Goal: Information Seeking & Learning: Learn about a topic

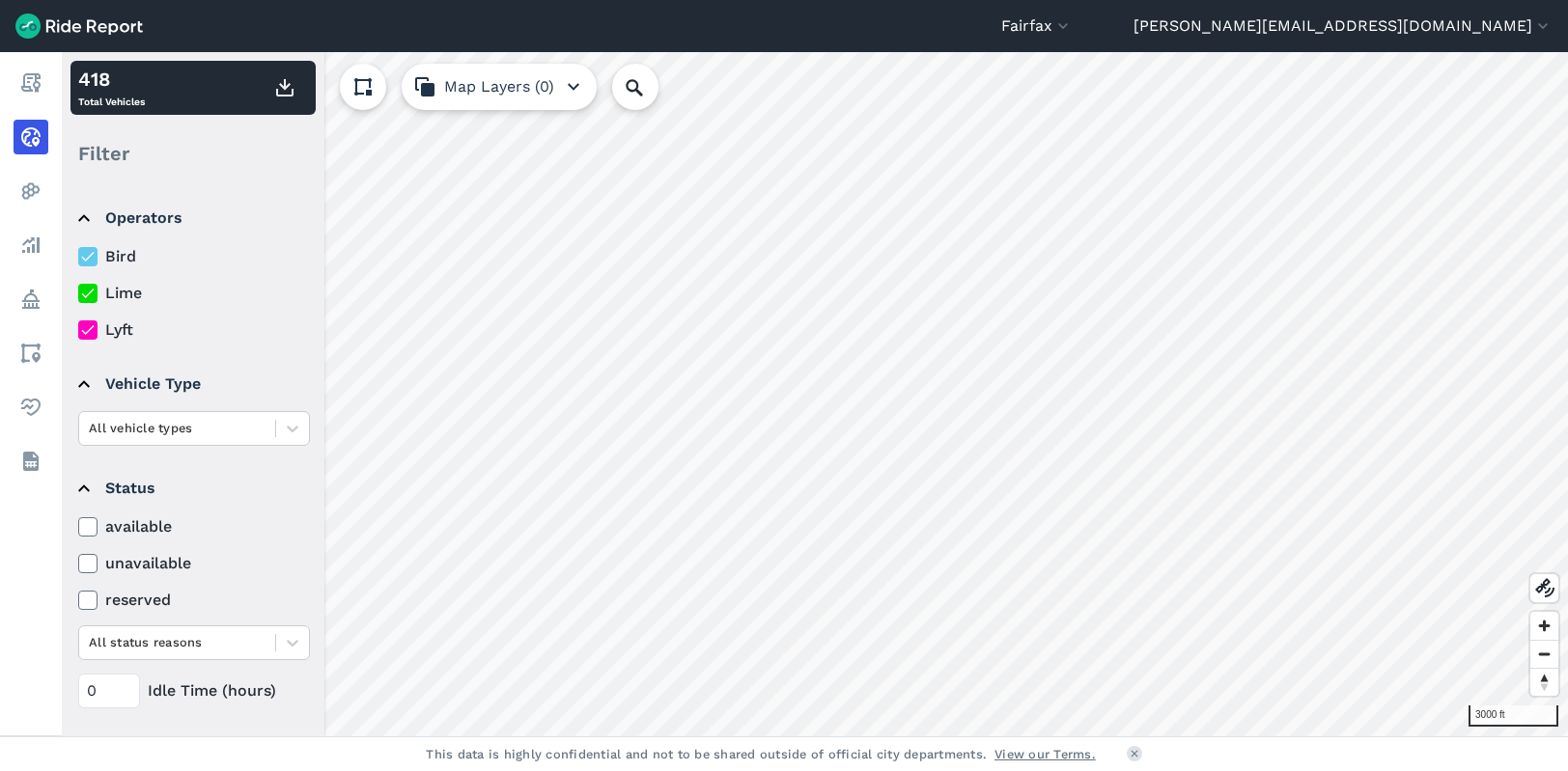
click at [92, 335] on icon at bounding box center [88, 330] width 17 height 19
click at [78, 331] on input "Lyft" at bounding box center [78, 325] width 0 height 13
click at [89, 256] on icon at bounding box center [88, 257] width 17 height 19
click at [78, 256] on input "Bird" at bounding box center [78, 251] width 0 height 13
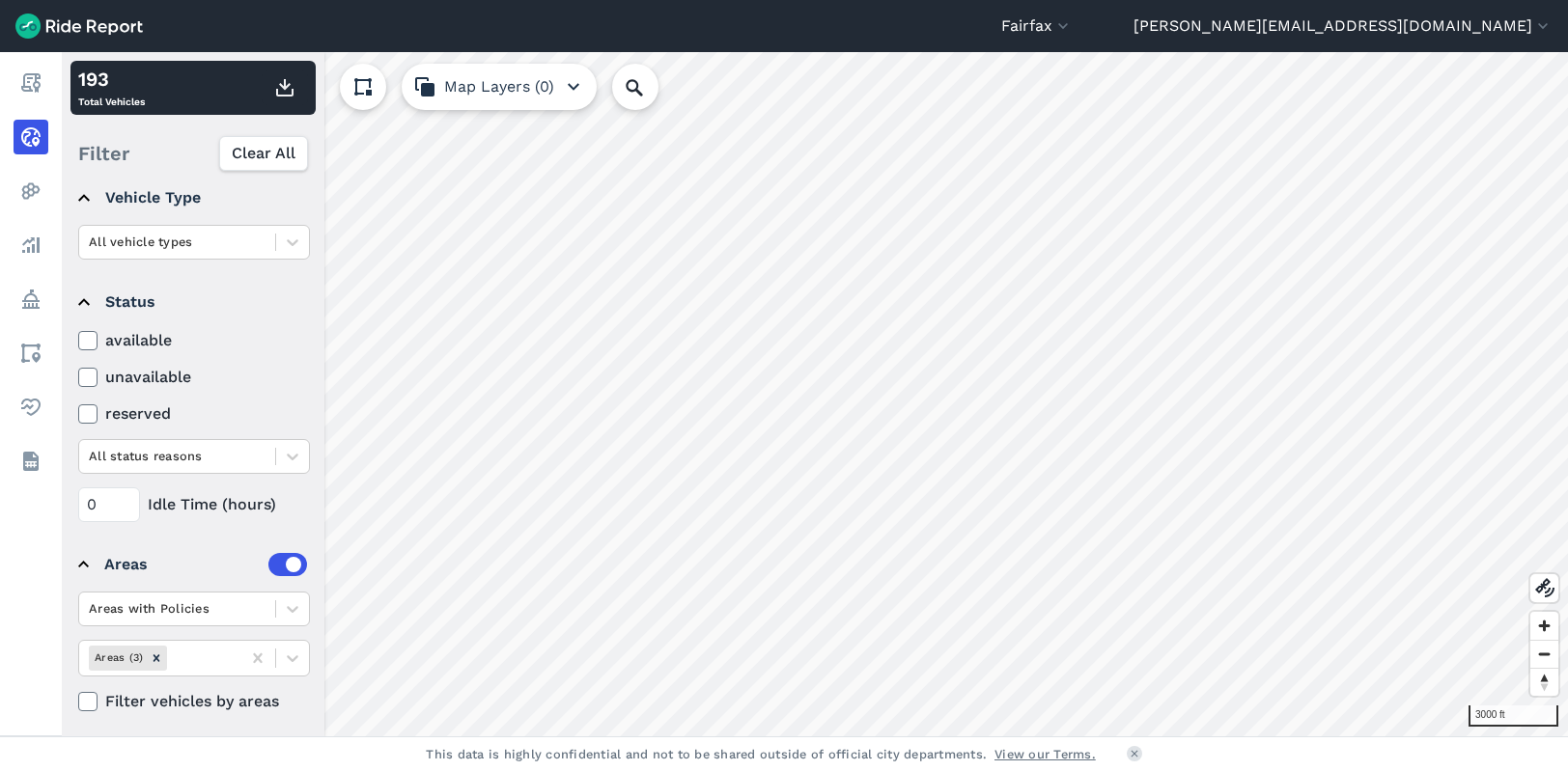
scroll to position [195, 0]
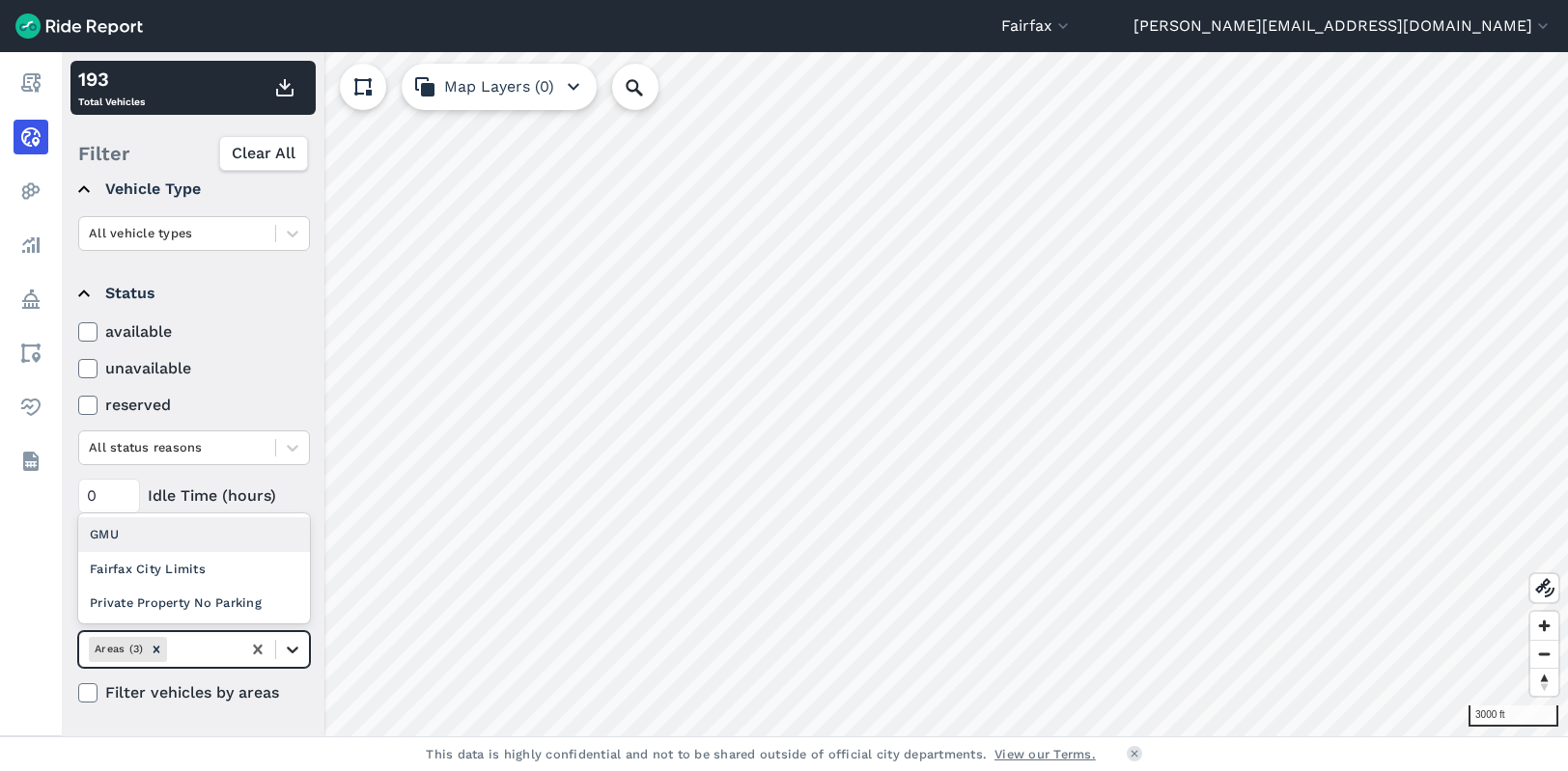
click at [299, 645] on icon at bounding box center [293, 650] width 19 height 19
click at [208, 563] on div "Fairfax City Limits" at bounding box center [194, 569] width 232 height 34
click at [299, 655] on icon at bounding box center [293, 650] width 19 height 19
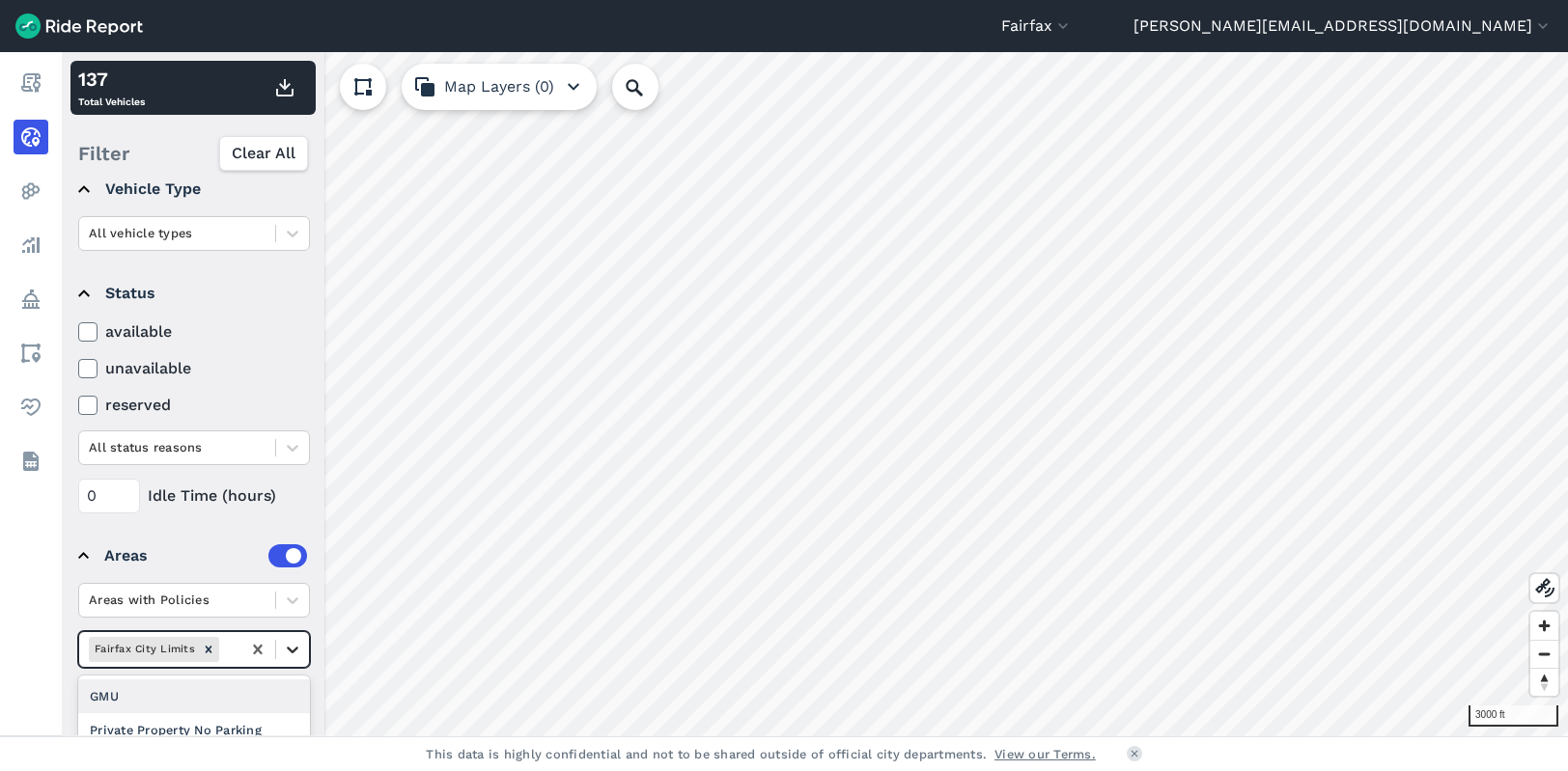
scroll to position [211, 0]
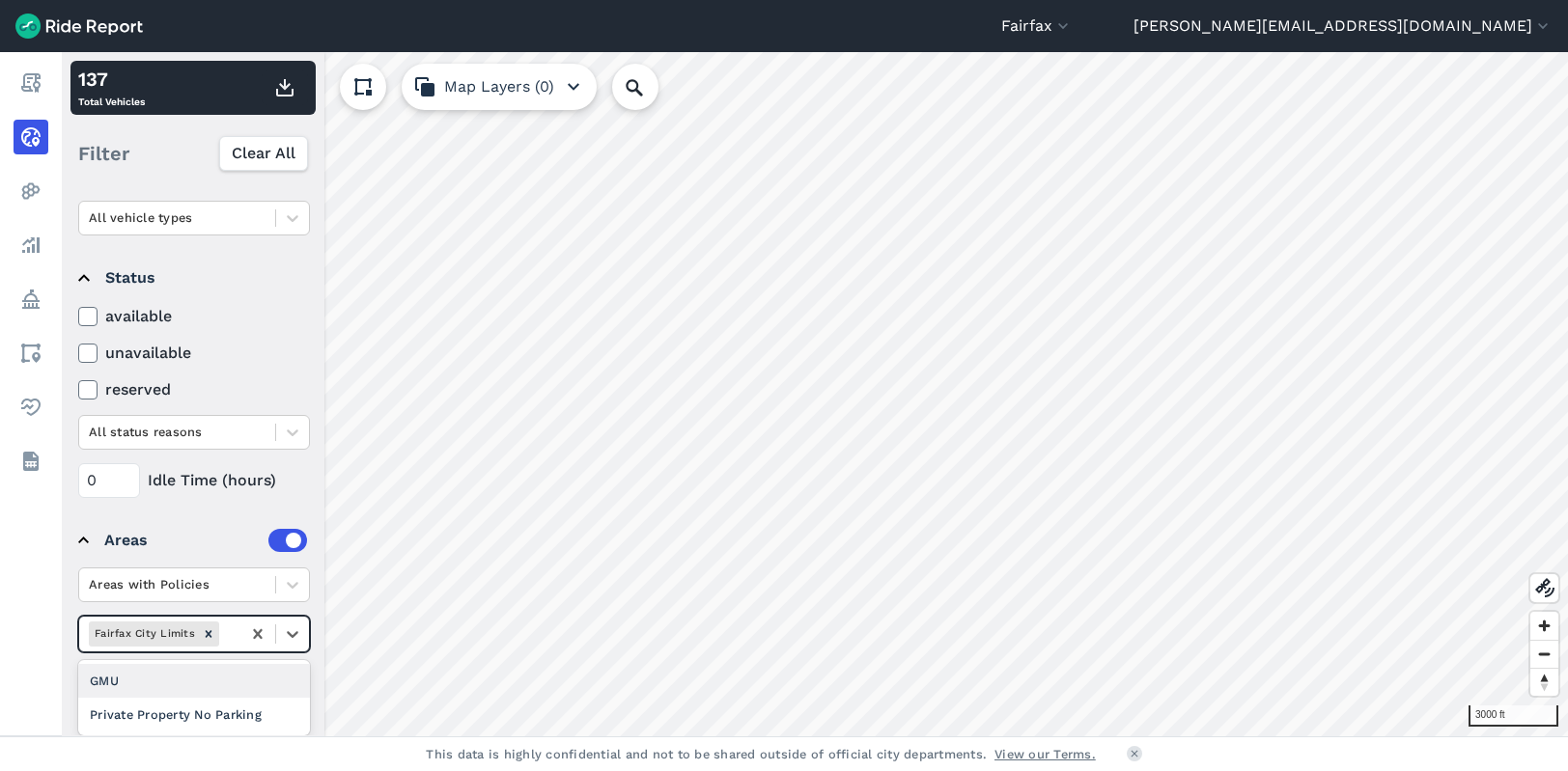
click at [229, 682] on div "GMU" at bounding box center [194, 680] width 232 height 34
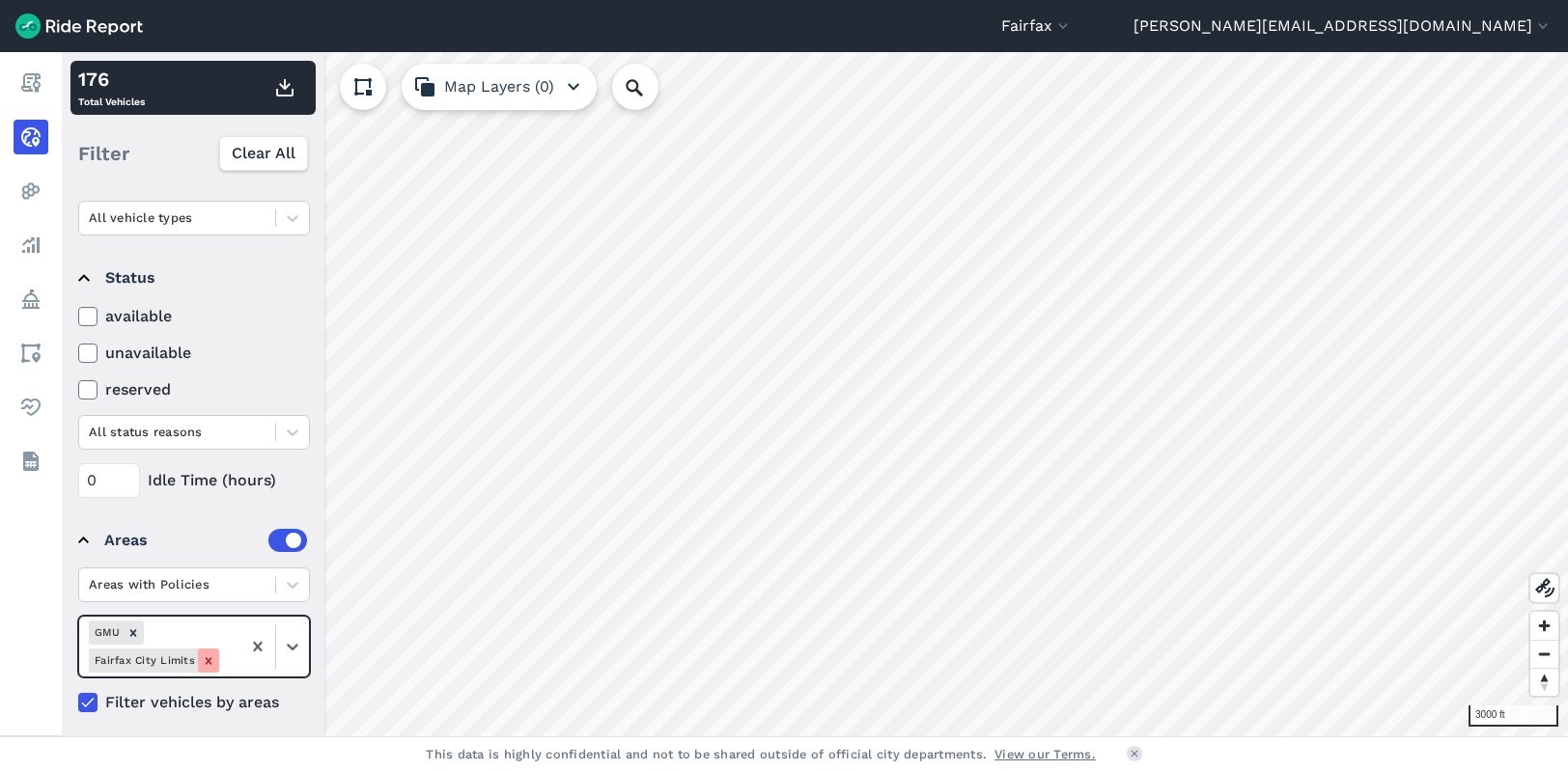
click at [202, 663] on icon "Remove Fairfax City Limits" at bounding box center [209, 661] width 14 height 14
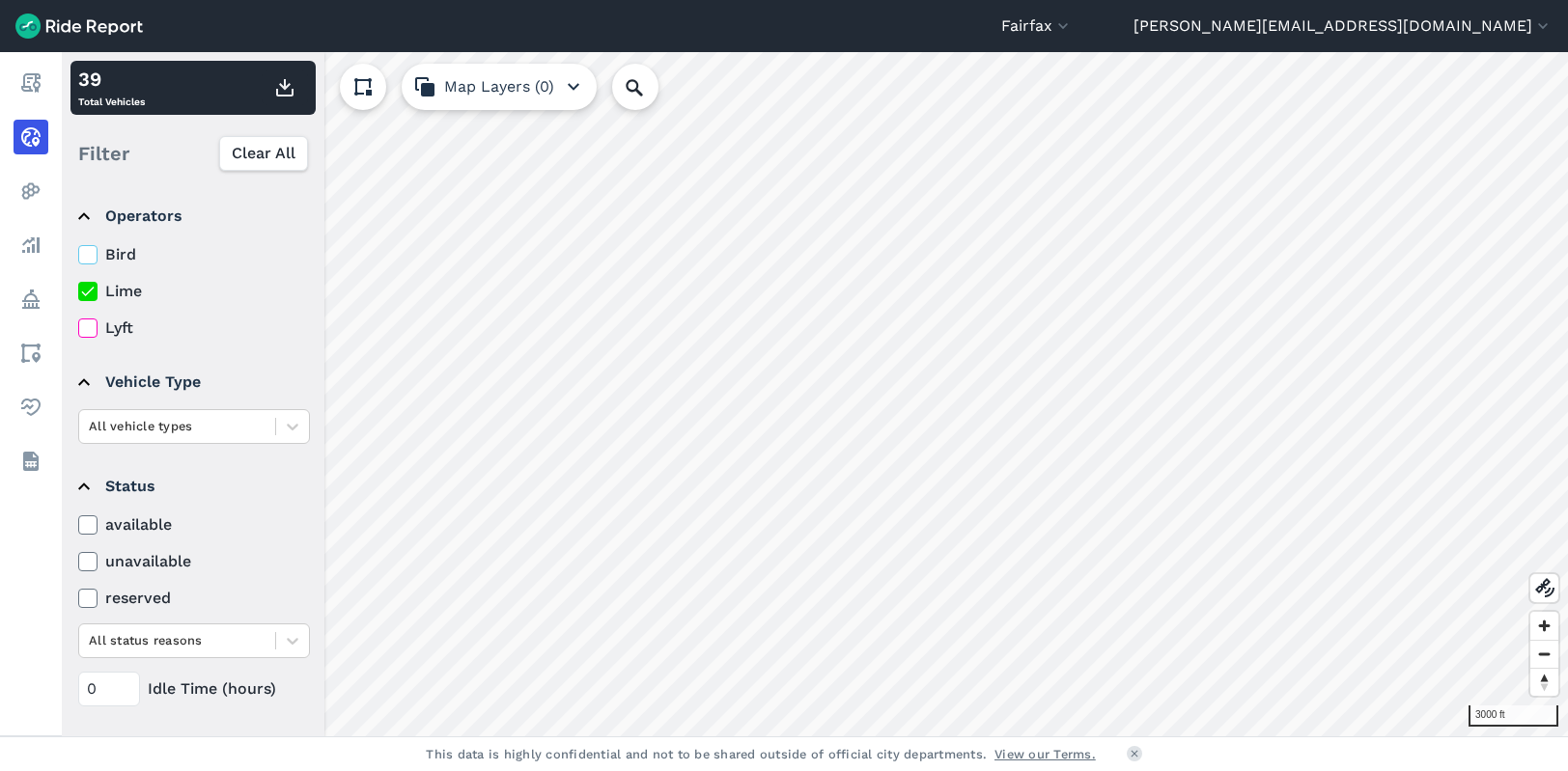
scroll to position [195, 0]
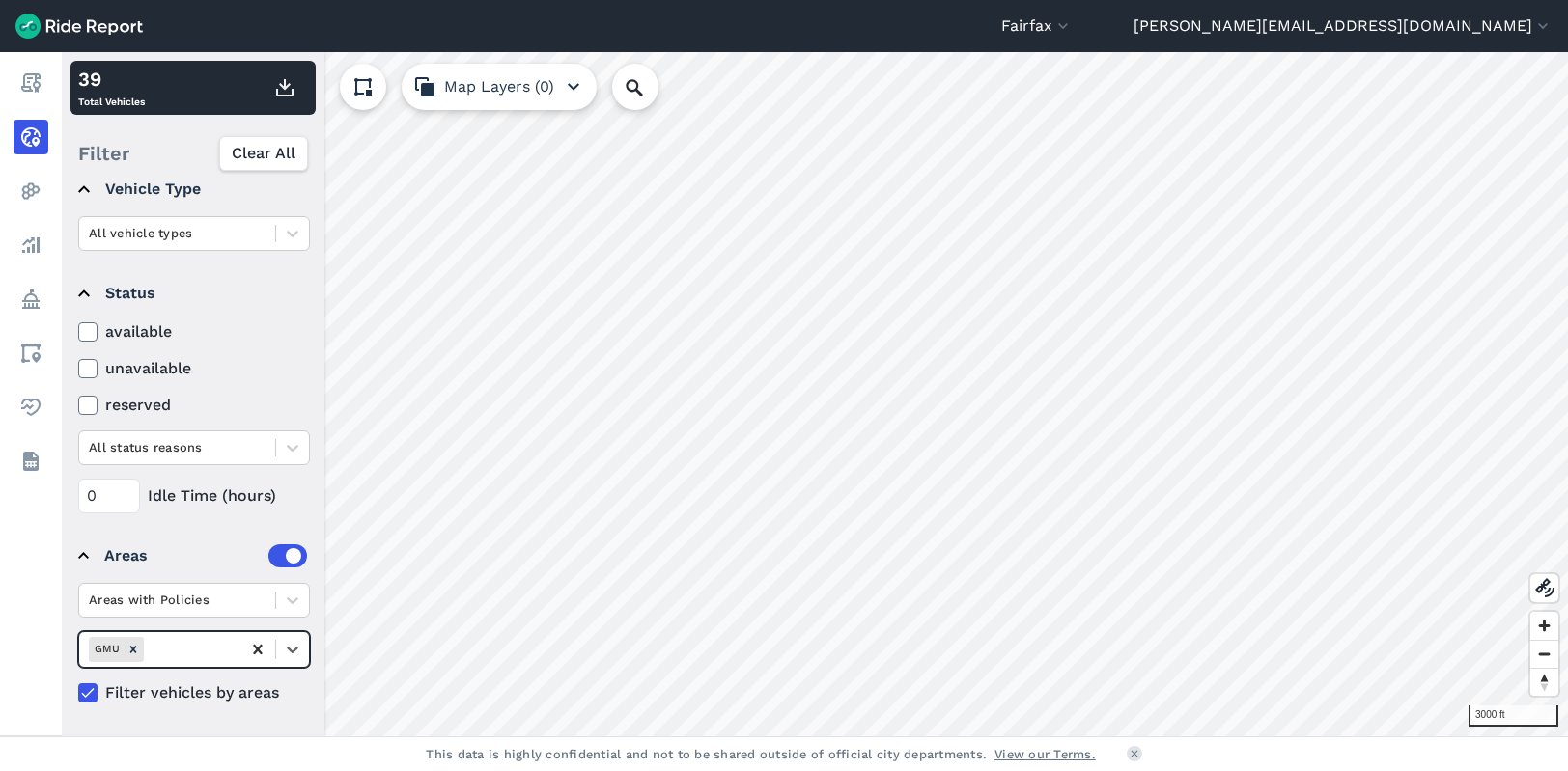
click at [257, 650] on icon at bounding box center [257, 650] width 9 height 10
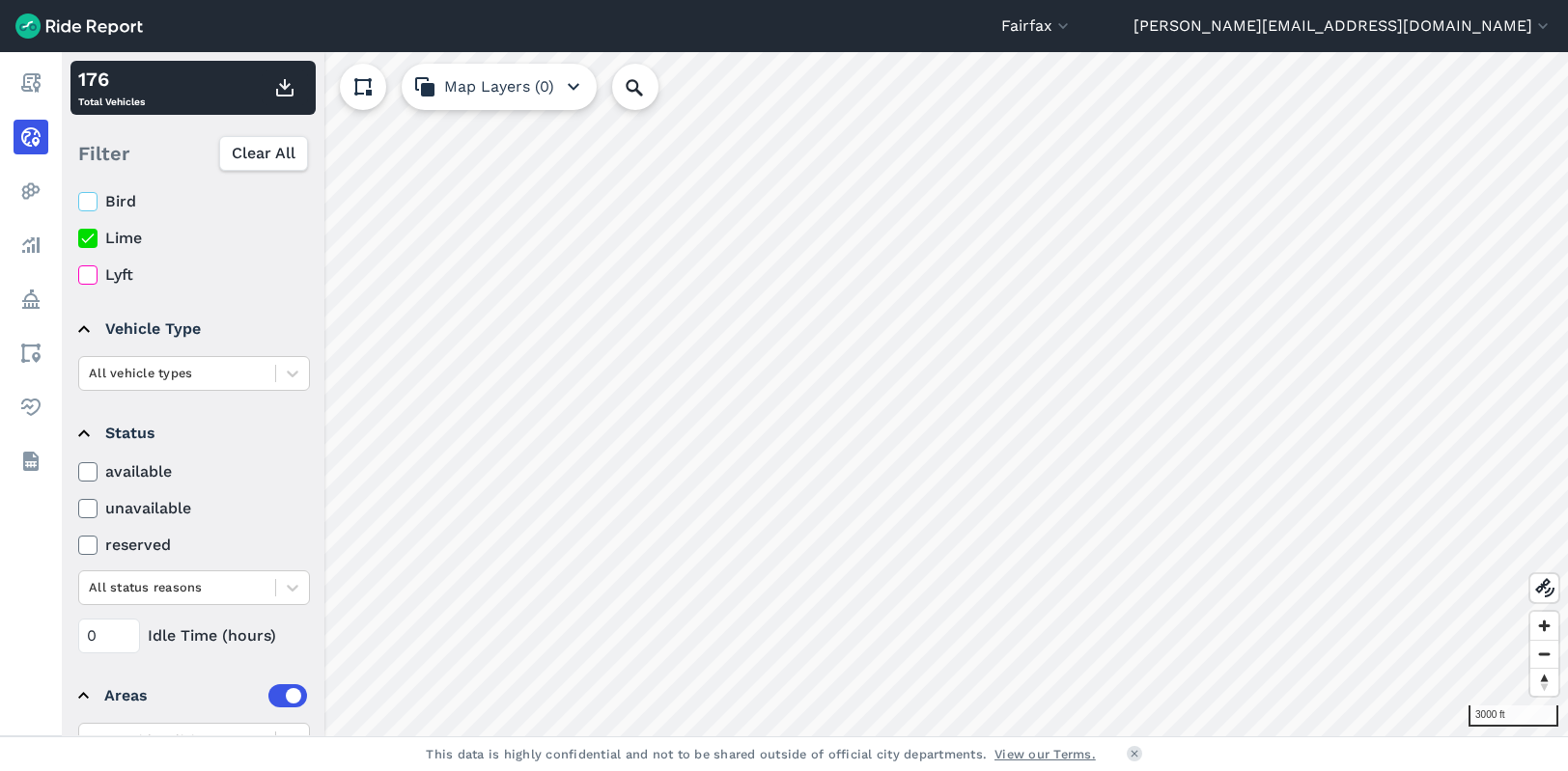
scroll to position [2, 0]
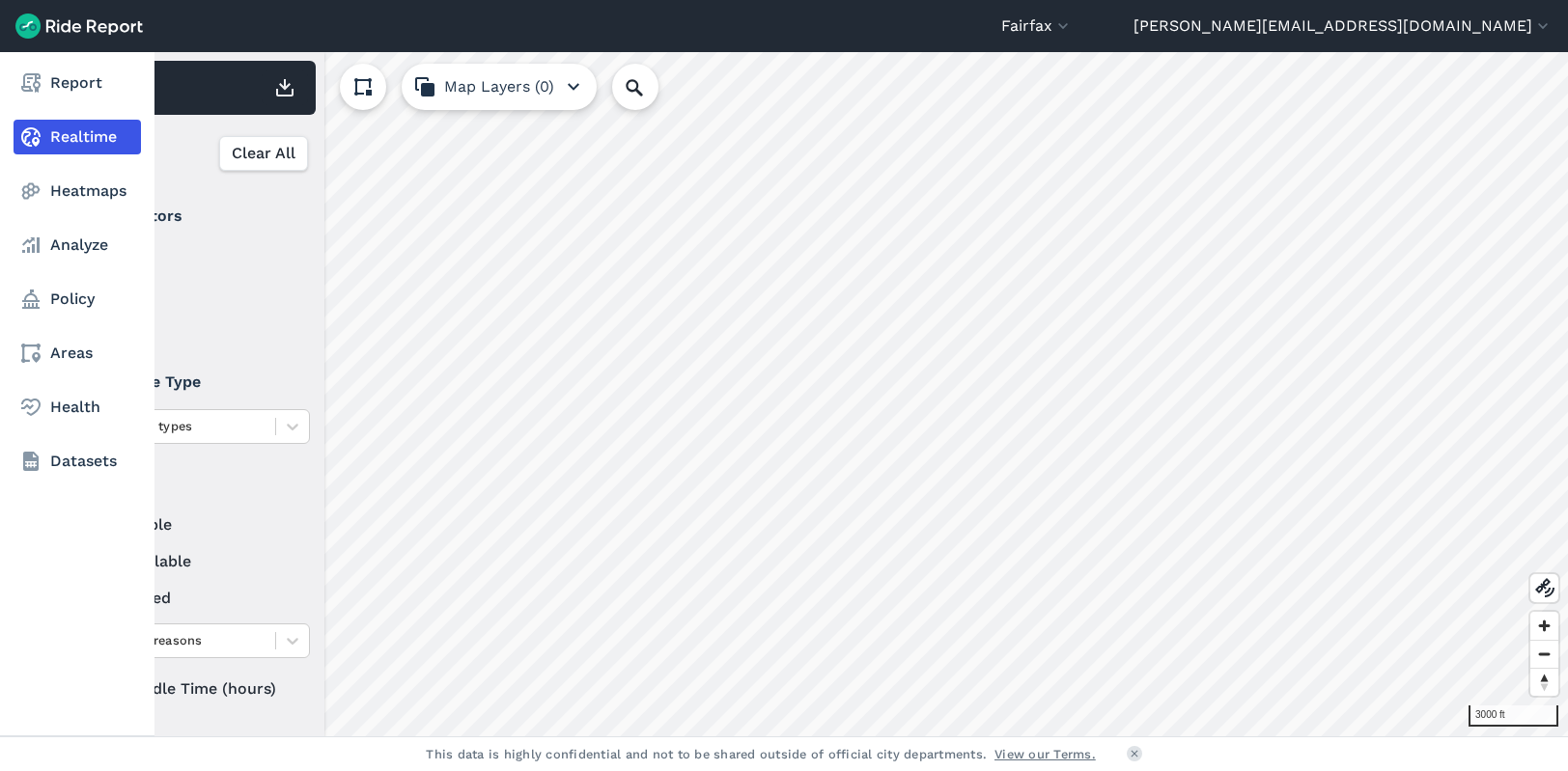
drag, startPoint x: 111, startPoint y: 684, endPoint x: 48, endPoint y: 684, distance: 63.0
click at [48, 684] on div "Report Realtime Heatmaps Analyze Policy Areas Health Datasets 3000 ft 176 Total…" at bounding box center [784, 394] width 1568 height 684
drag, startPoint x: 112, startPoint y: 686, endPoint x: 7, endPoint y: 687, distance: 105.0
click at [7, 687] on div "Report Realtime Heatmaps Analyze Policy Areas Health Datasets 3000 ft 55 Total …" at bounding box center [784, 394] width 1568 height 684
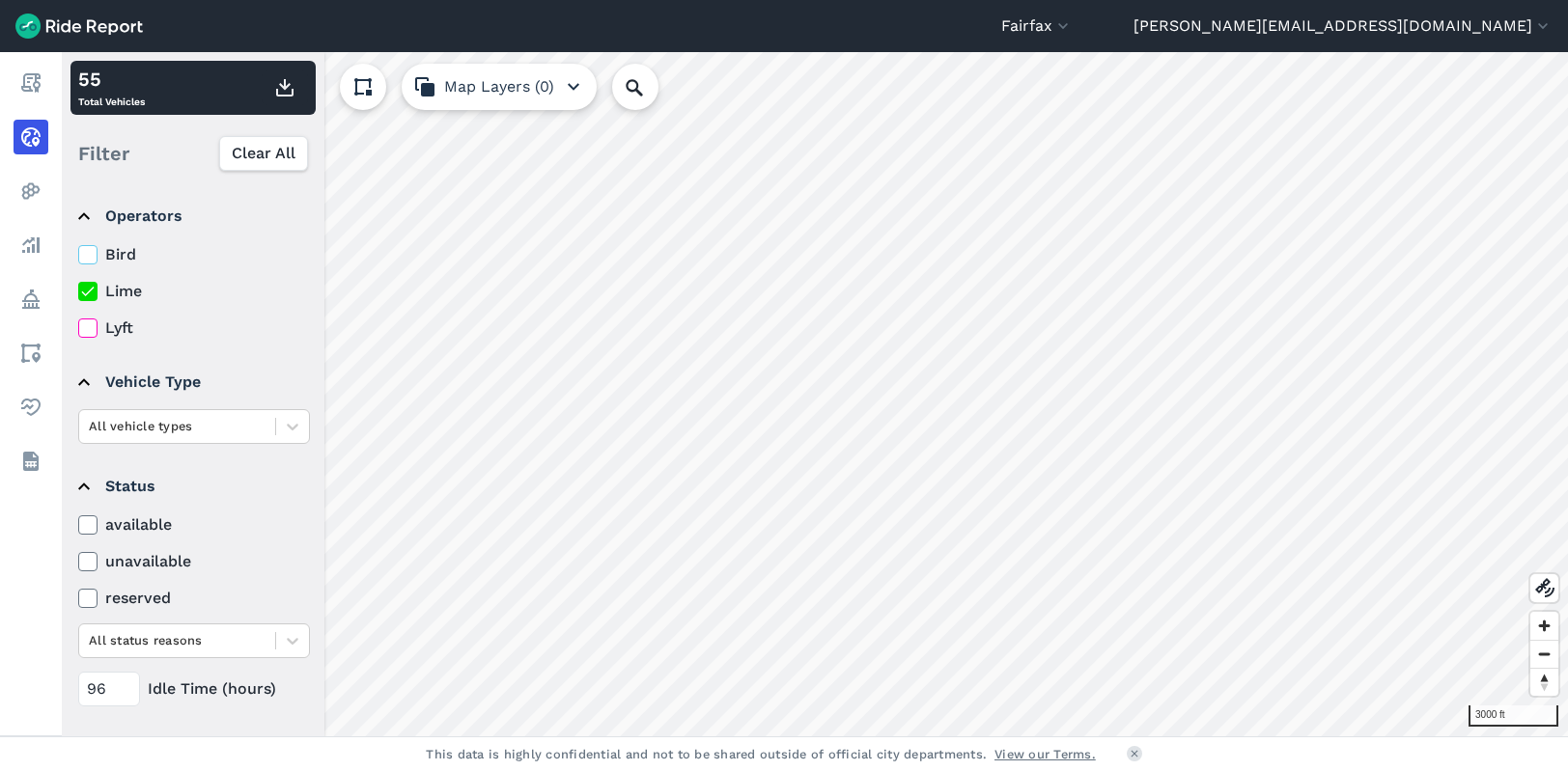
drag, startPoint x: 108, startPoint y: 683, endPoint x: -2, endPoint y: 690, distance: 110.2
click at [0, 690] on html "Fairfax [GEOGRAPHIC_DATA][PERSON_NAME][PERSON_NAME] [EMAIL_ADDRESS][PERSON_NAME…" at bounding box center [784, 386] width 1568 height 771
click at [249, 729] on summary "Areas" at bounding box center [192, 751] width 229 height 54
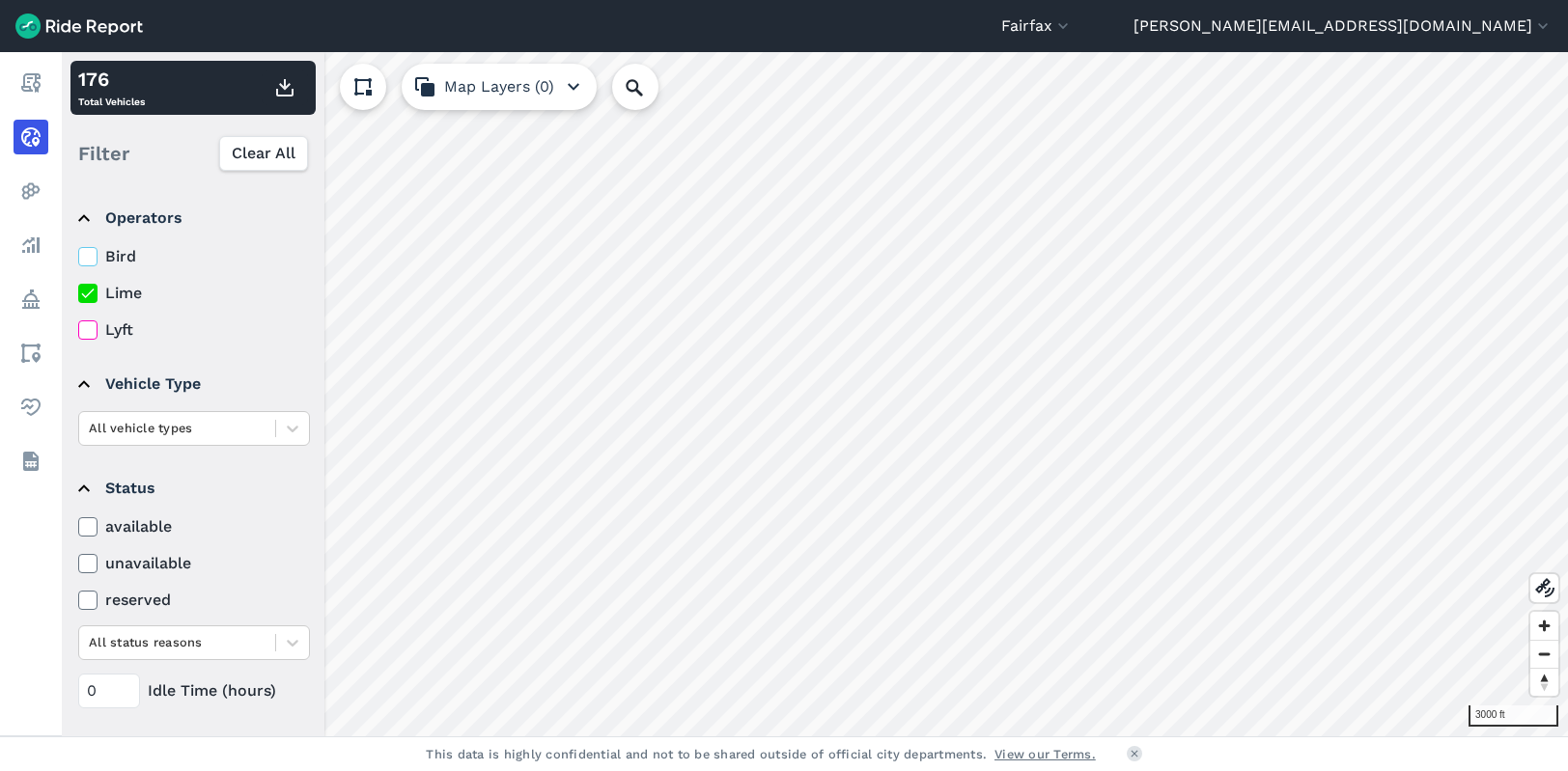
click at [93, 256] on icon at bounding box center [88, 257] width 17 height 19
click at [78, 256] on input "Bird" at bounding box center [78, 251] width 0 height 13
click at [91, 293] on use at bounding box center [87, 294] width 13 height 10
click at [78, 293] on input "Lime" at bounding box center [78, 288] width 0 height 13
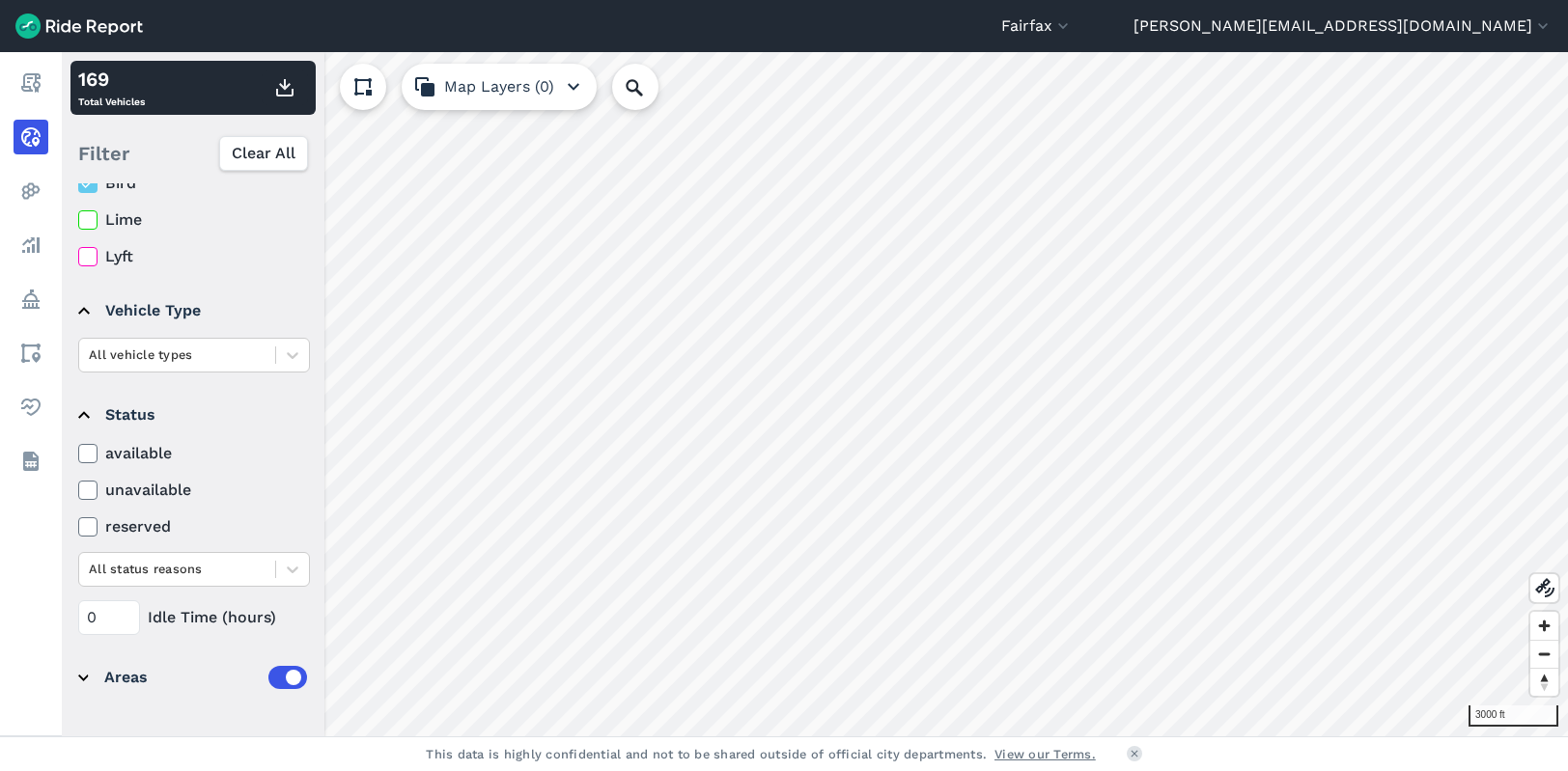
click at [75, 675] on details "Areas Areas with Policies Areas (3) Filter vehicles by areas" at bounding box center [192, 678] width 244 height 70
click at [82, 676] on summary "Areas" at bounding box center [192, 677] width 229 height 54
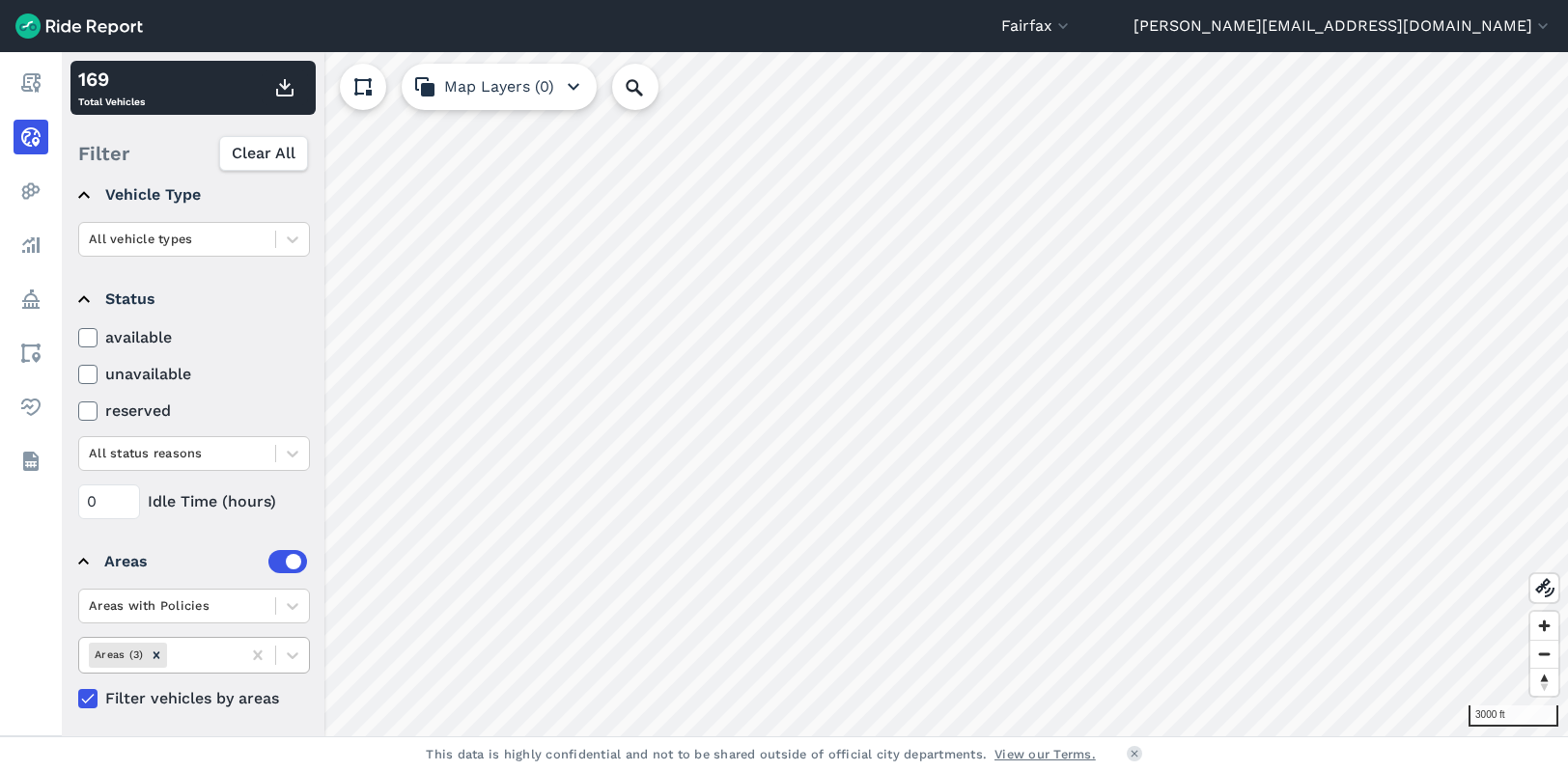
scroll to position [195, 0]
click at [214, 654] on div at bounding box center [201, 649] width 60 height 22
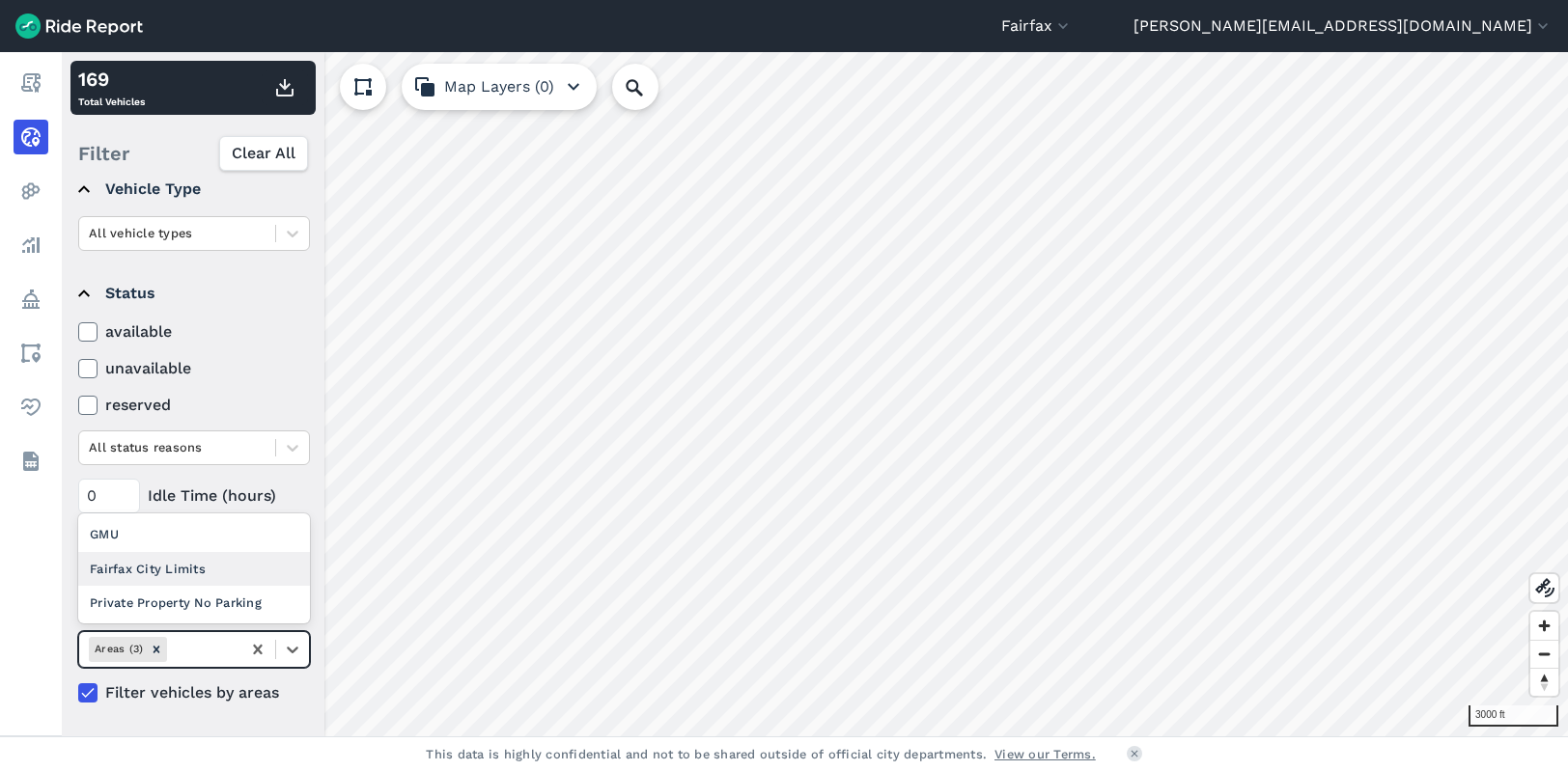
click at [176, 575] on div "Fairfax City Limits" at bounding box center [194, 569] width 232 height 34
click at [202, 654] on icon "Remove Fairfax City Limits" at bounding box center [209, 650] width 14 height 14
click at [197, 645] on div at bounding box center [201, 649] width 60 height 22
click at [174, 539] on div "GMU" at bounding box center [194, 534] width 232 height 34
click at [136, 653] on icon "Remove GMU" at bounding box center [133, 650] width 14 height 14
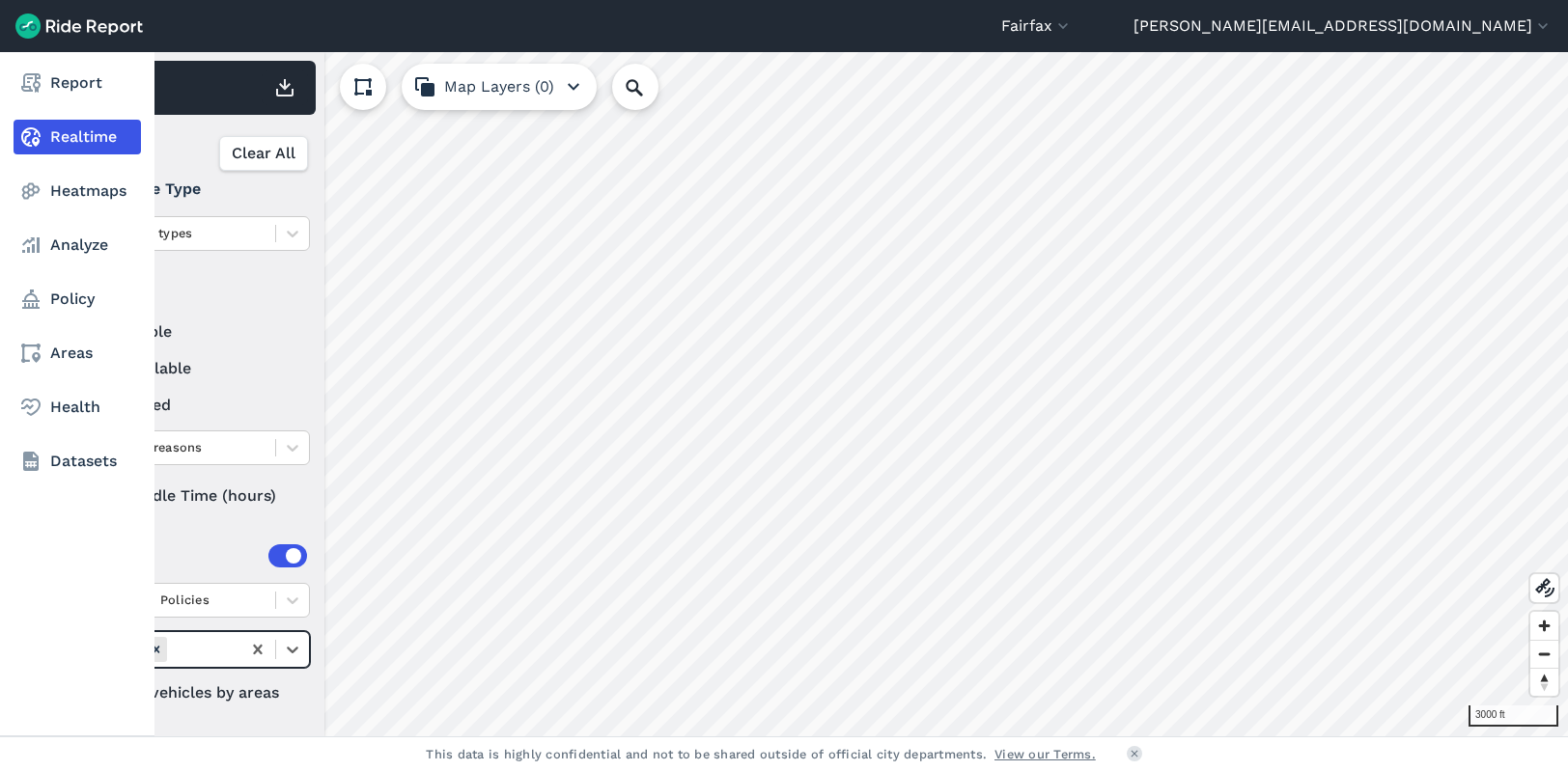
drag, startPoint x: 116, startPoint y: 501, endPoint x: 5, endPoint y: 491, distance: 111.4
click at [5, 491] on div "Report Realtime Heatmaps Analyze Policy Areas Health Datasets 3000 ft 166 Total…" at bounding box center [784, 394] width 1568 height 684
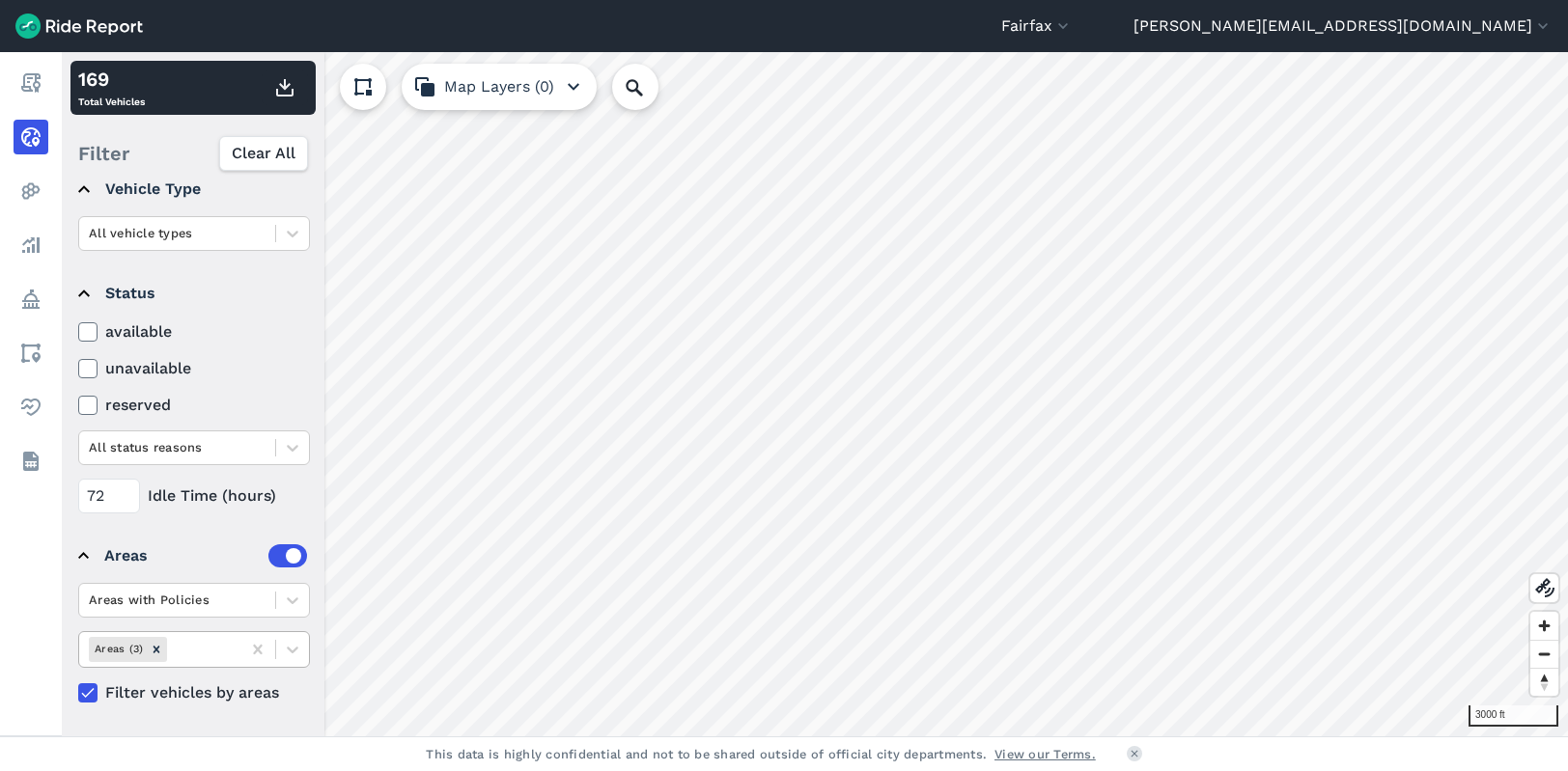
click at [207, 542] on summary "Areas" at bounding box center [192, 557] width 229 height 54
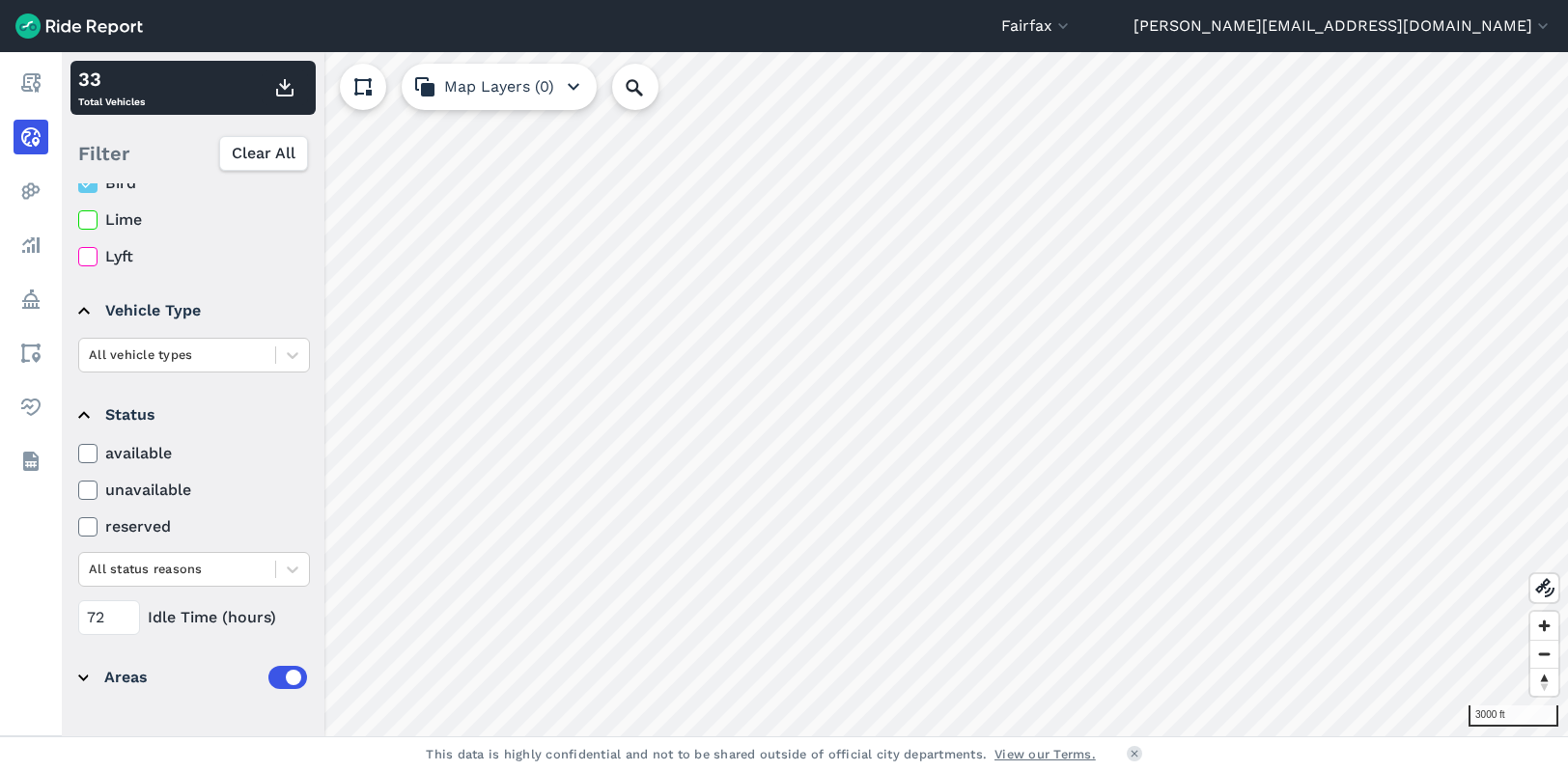
scroll to position [73, 0]
click at [83, 681] on summary "Areas" at bounding box center [192, 677] width 229 height 54
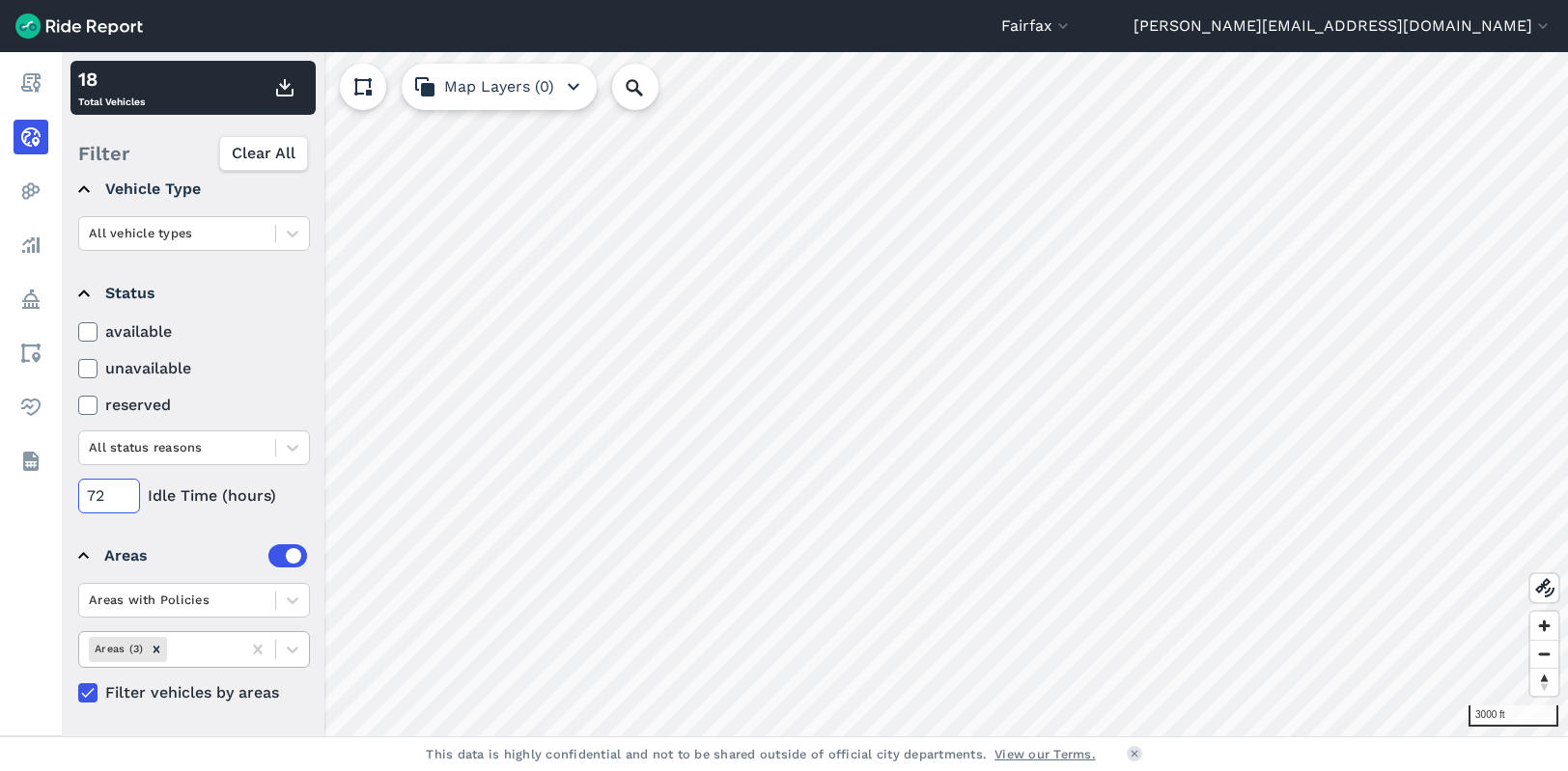
drag, startPoint x: 109, startPoint y: 494, endPoint x: 73, endPoint y: 494, distance: 36.0
click at [73, 494] on details "Status available unavailable reserved All status reasons 72 Idle Time (hours)" at bounding box center [192, 390] width 244 height 263
drag, startPoint x: 106, startPoint y: 497, endPoint x: 86, endPoint y: 497, distance: 20.0
click at [86, 497] on input "96" at bounding box center [109, 497] width 62 height 35
type input "00"
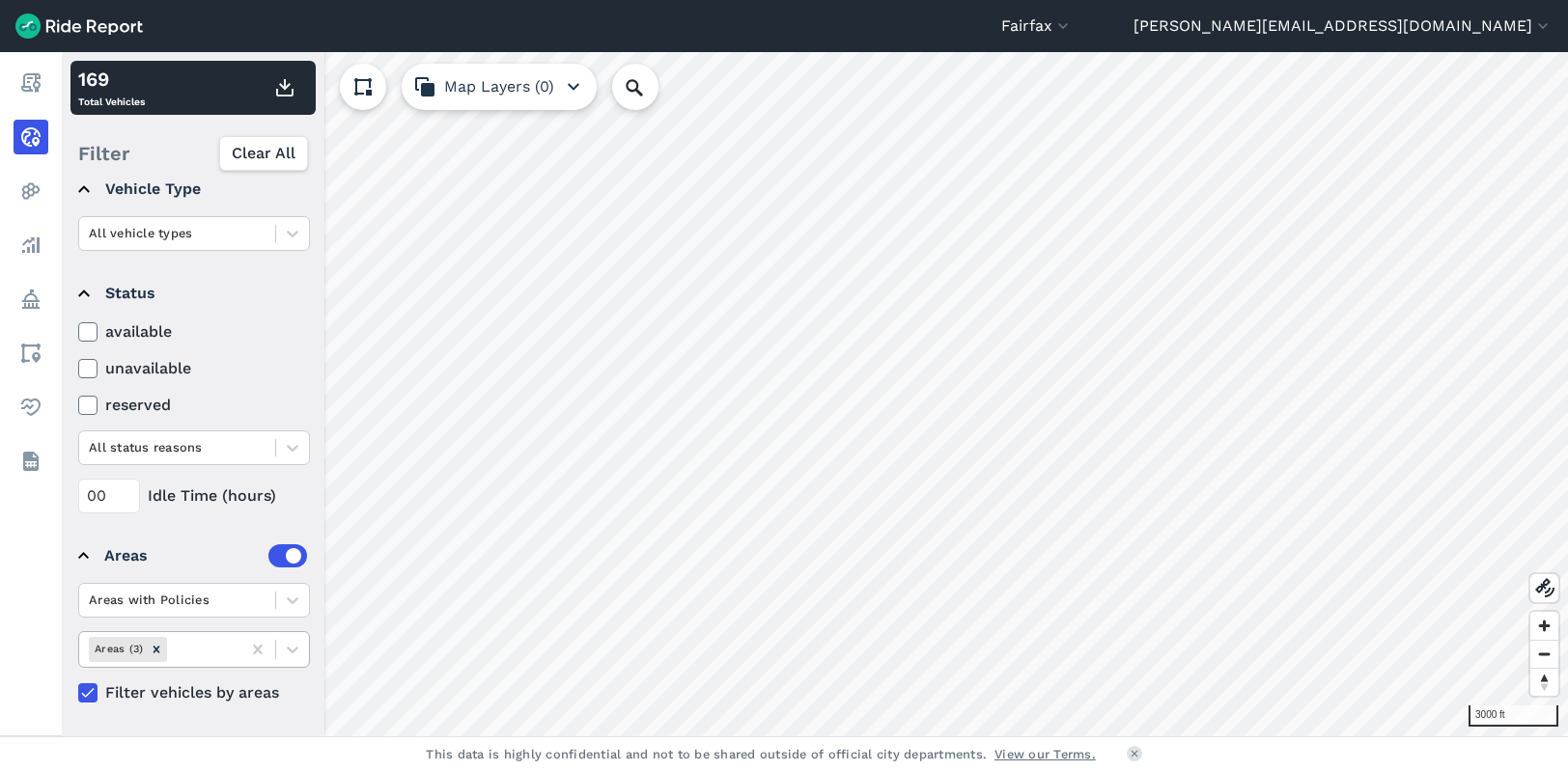
click at [178, 529] on summary "Areas" at bounding box center [192, 557] width 229 height 54
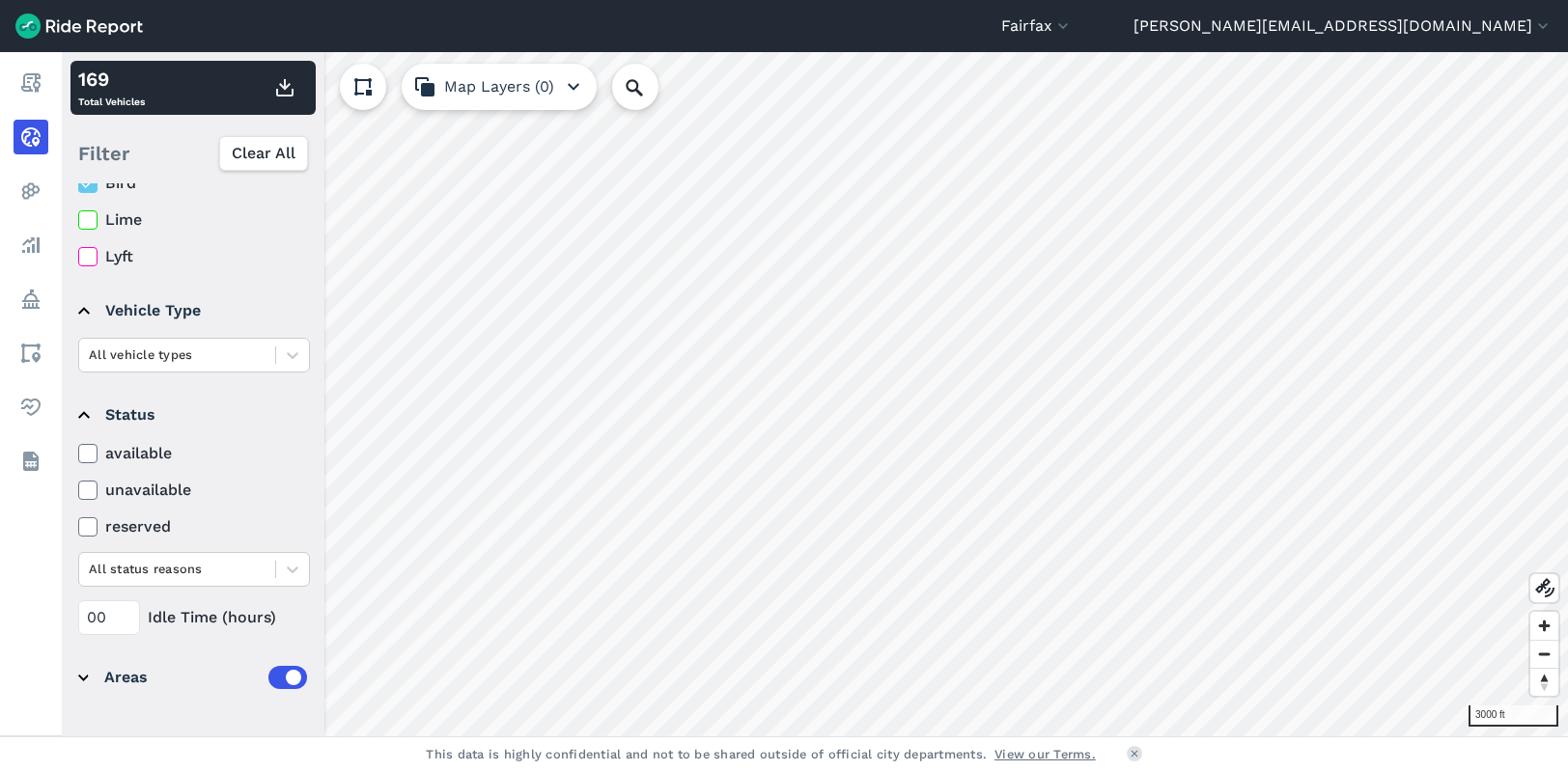
scroll to position [73, 0]
click at [96, 257] on icon at bounding box center [88, 257] width 17 height 19
click at [78, 257] on input "Lyft" at bounding box center [78, 251] width 0 height 13
click at [86, 188] on icon at bounding box center [88, 184] width 17 height 19
click at [78, 185] on input "Bird" at bounding box center [78, 178] width 0 height 13
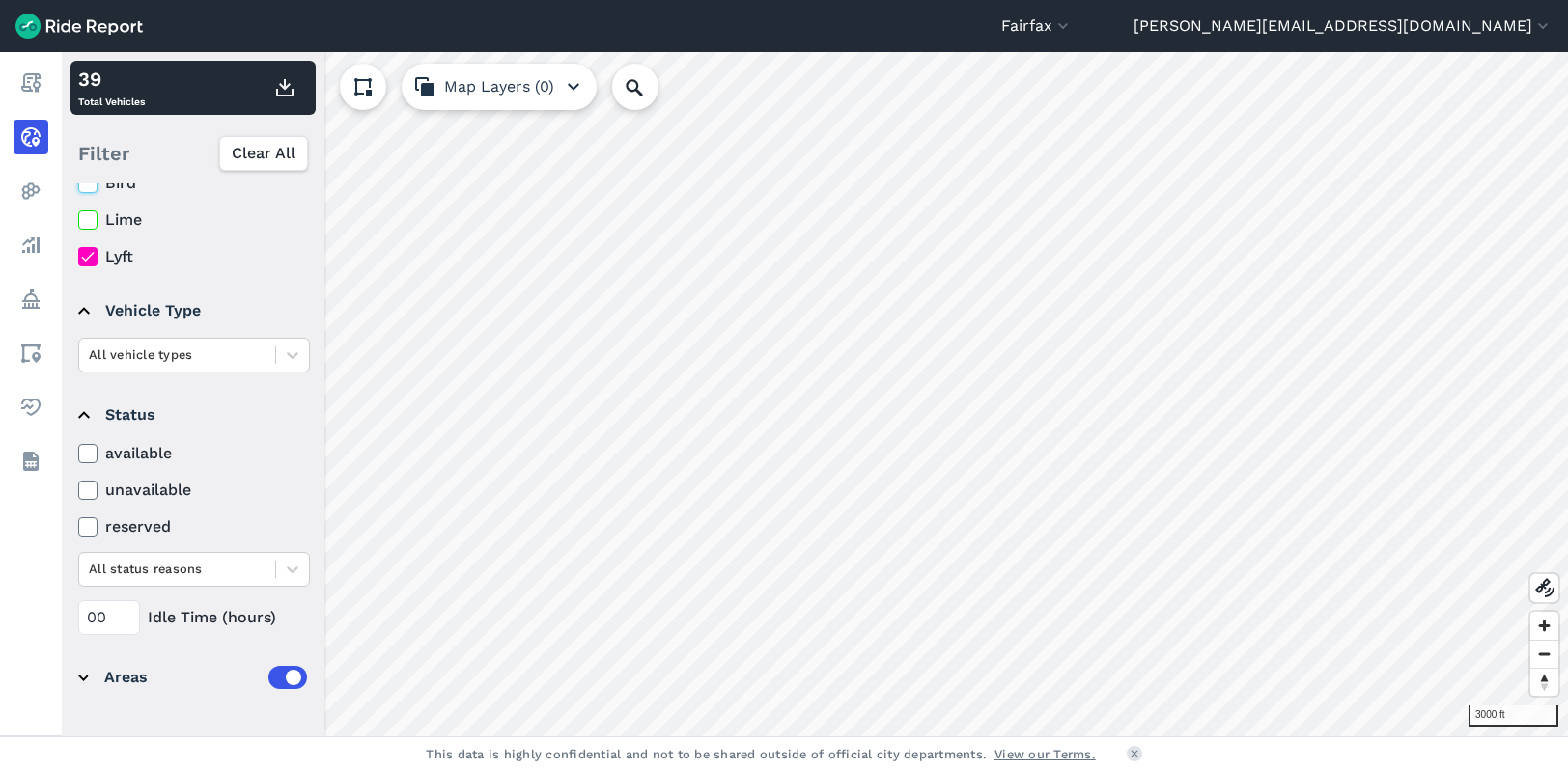
scroll to position [0, 0]
